Goal: Book appointment/travel/reservation

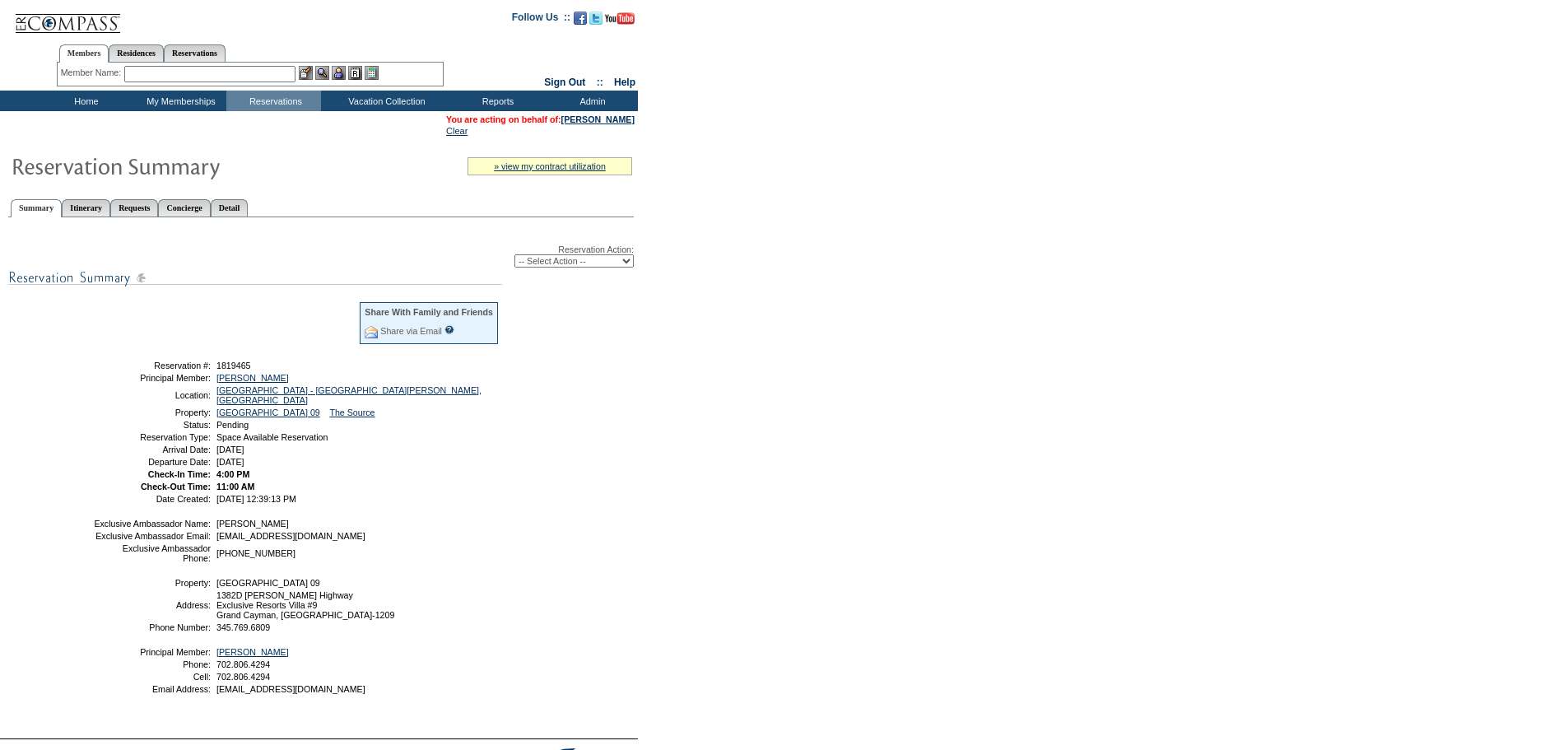
click at [584, 261] on select "-- Select Action -- Modify Reservation Dates Modify Reservation Cost Modify Occ…" at bounding box center [574, 261] width 119 height 13
select select "ConfirmRes"
click at [515, 257] on select "-- Select Action -- Modify Reservation Dates Modify Reservation Cost Modify Occ…" at bounding box center [574, 261] width 119 height 13
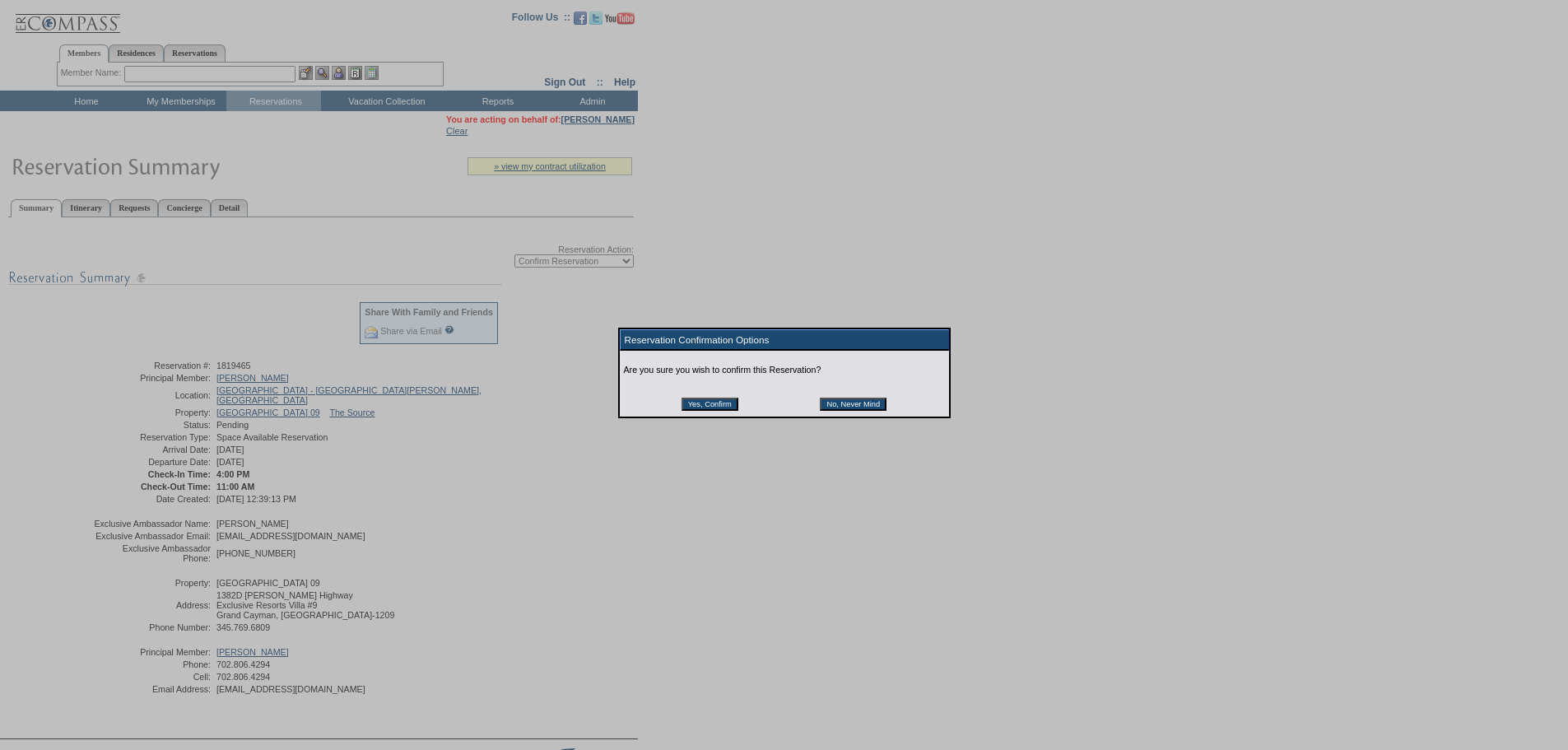
click at [708, 403] on input "Yes, Confirm" at bounding box center [710, 404] width 57 height 13
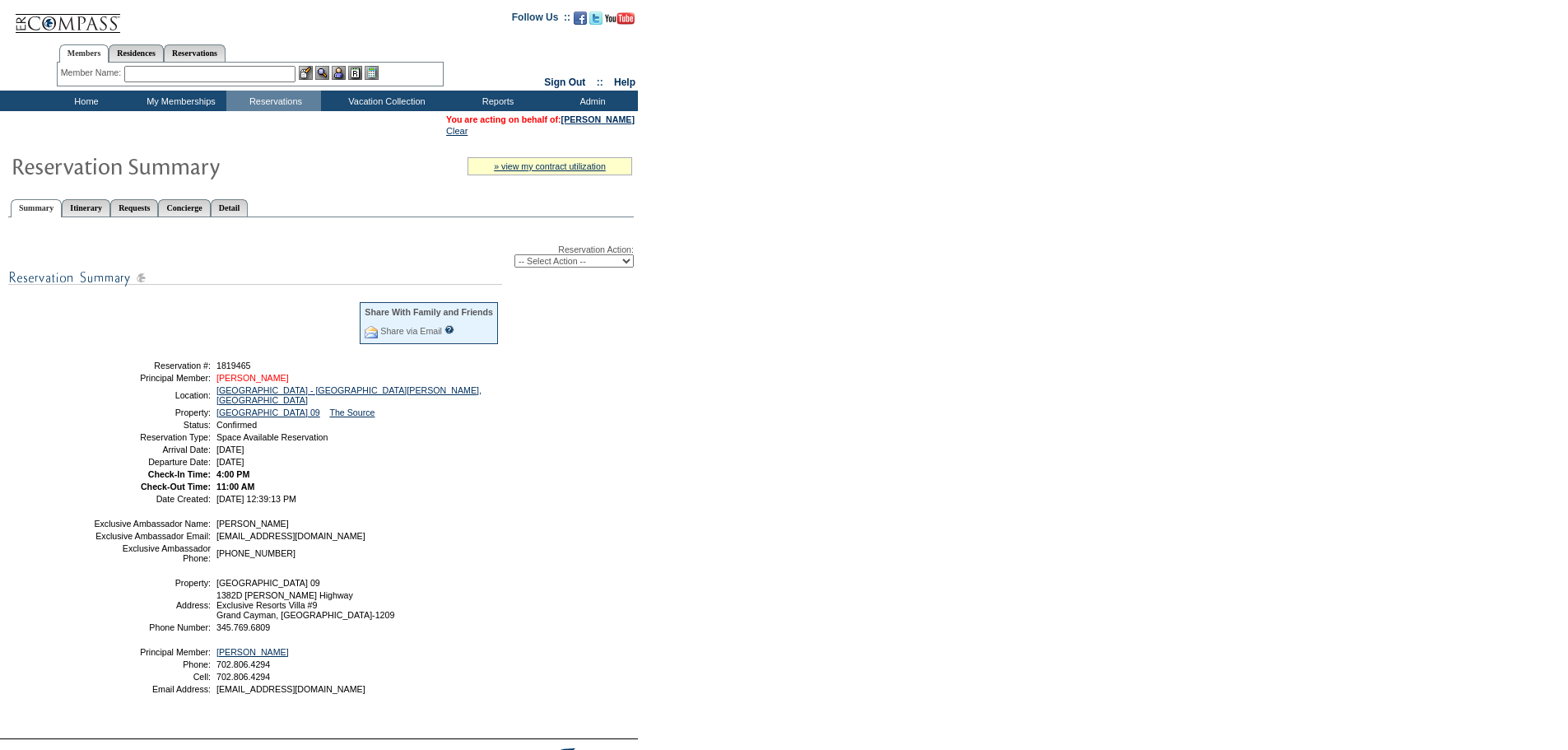
click at [260, 383] on link "[PERSON_NAME]" at bounding box center [252, 378] width 73 height 10
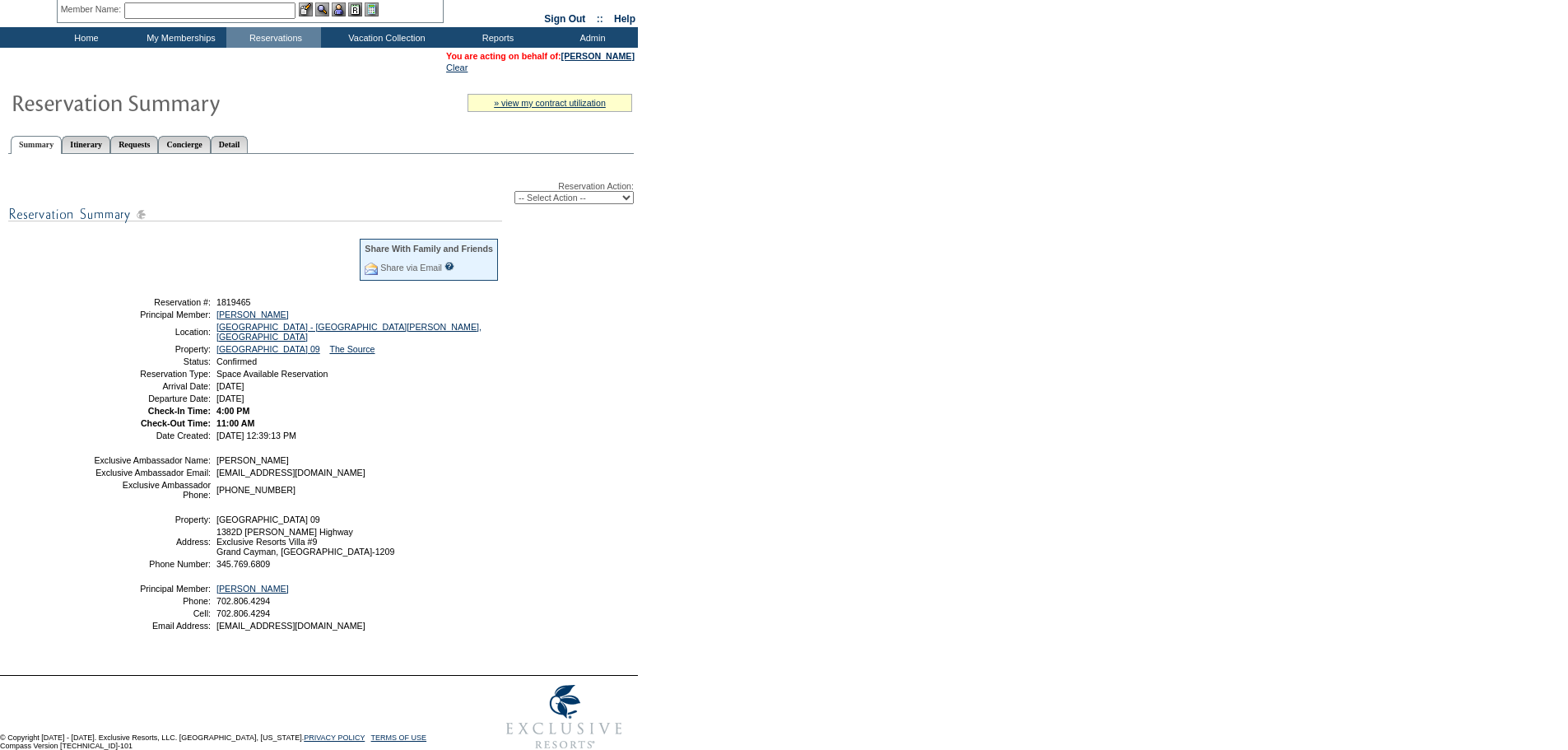
scroll to position [129, 0]
